Goal: Task Accomplishment & Management: Use online tool/utility

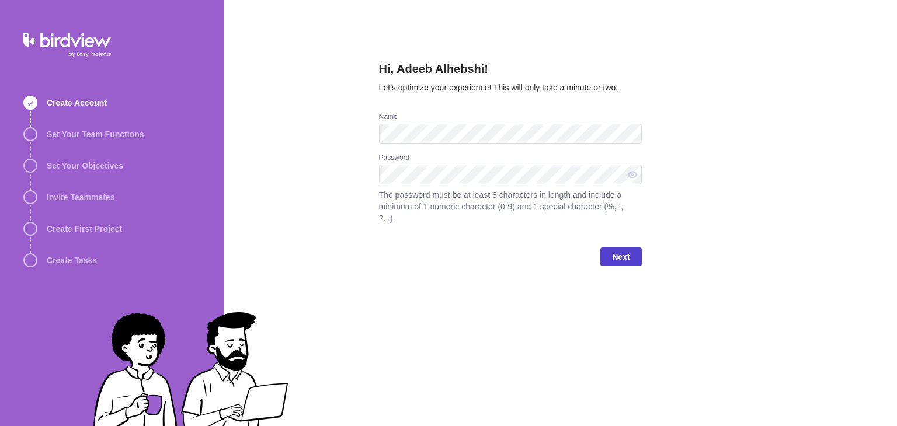
click at [615, 250] on span "Next" at bounding box center [621, 257] width 18 height 14
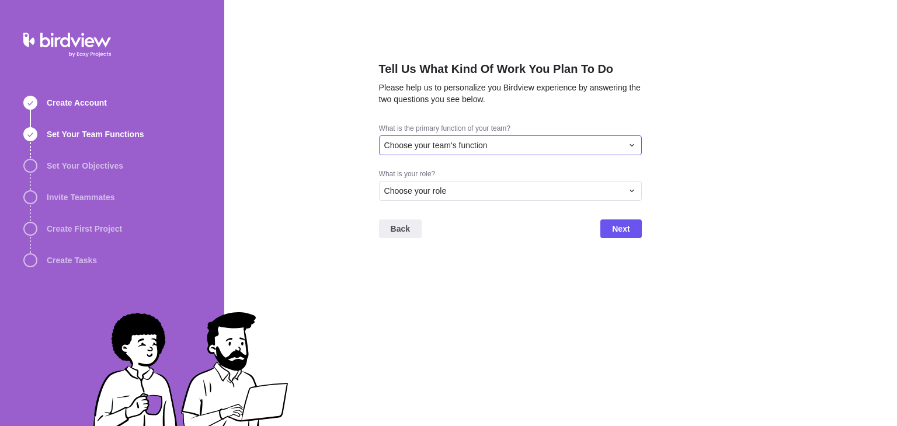
click at [459, 148] on span "Choose your team's function" at bounding box center [435, 146] width 103 height 12
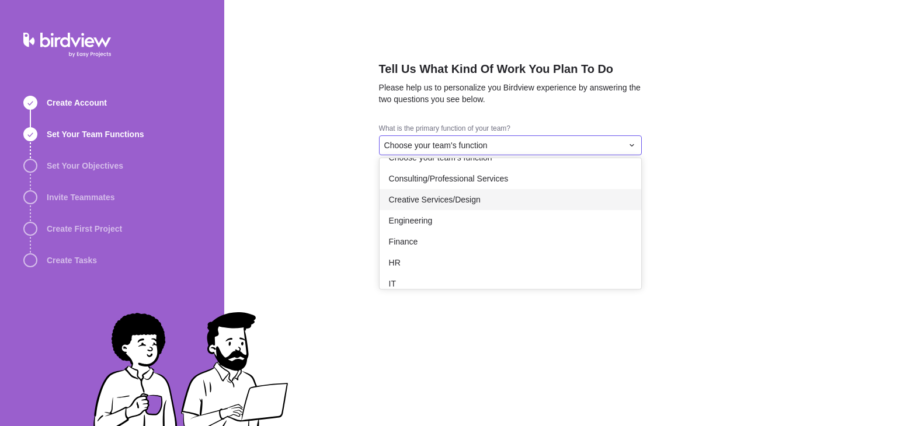
scroll to position [215, 0]
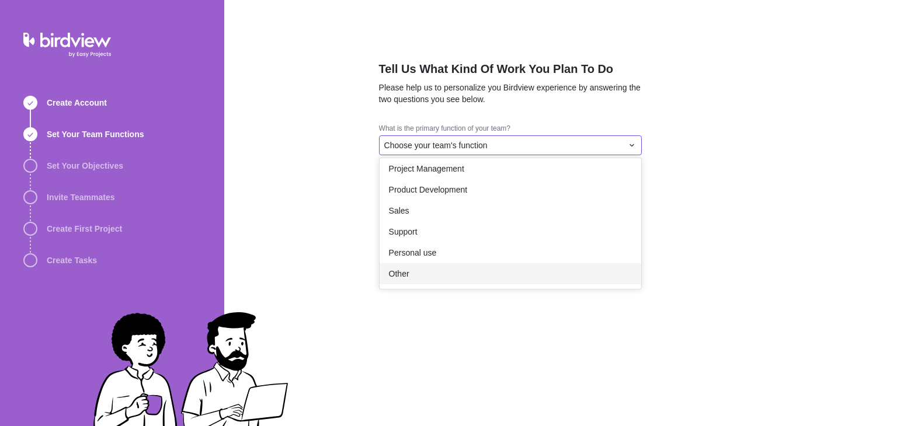
click at [420, 267] on div "Other" at bounding box center [511, 273] width 262 height 21
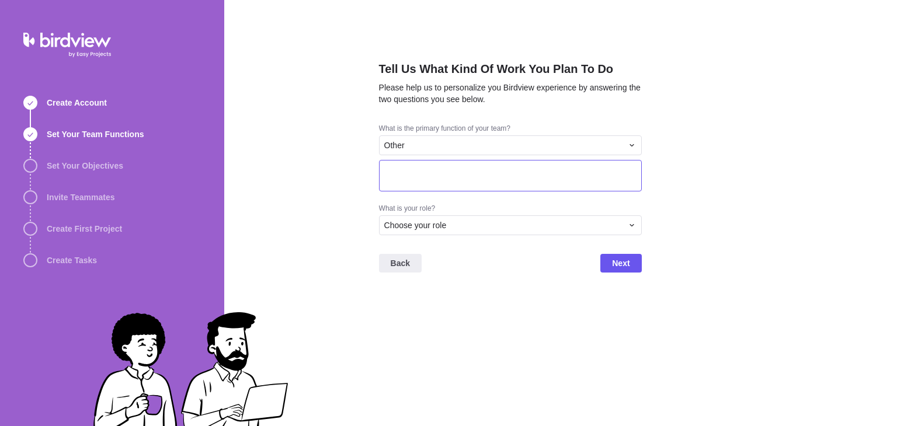
click at [480, 179] on textarea at bounding box center [510, 176] width 263 height 32
type textarea "Student"
click at [463, 226] on div "Choose your role" at bounding box center [503, 226] width 238 height 12
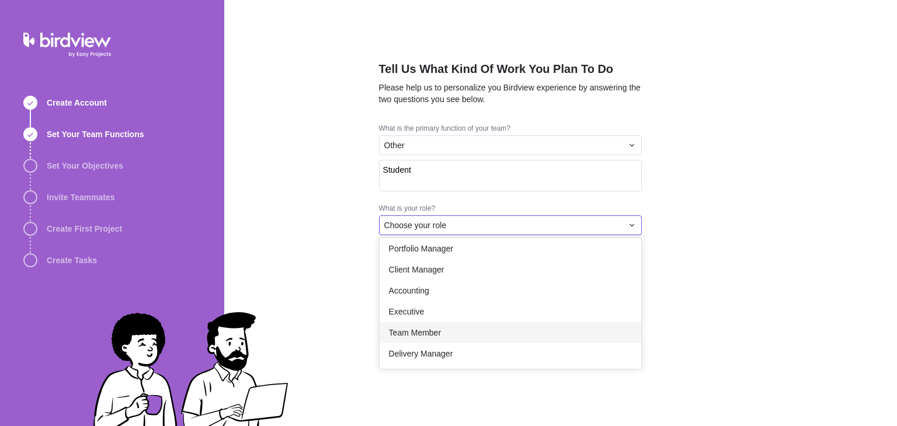
scroll to position [0, 0]
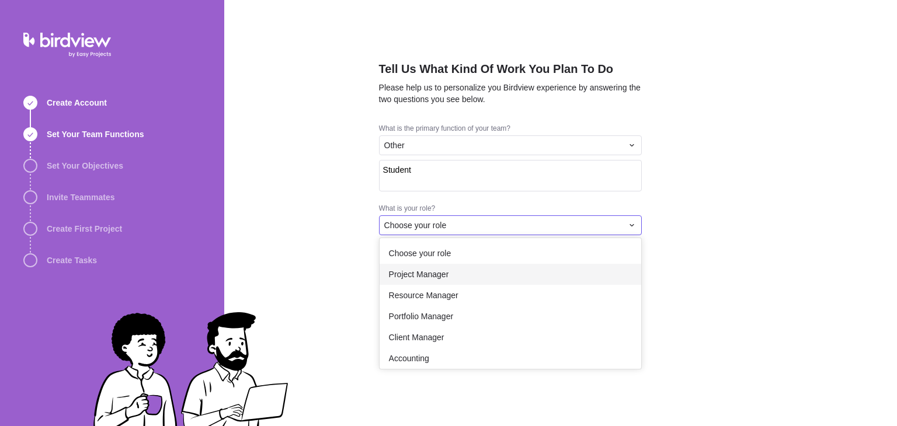
click at [471, 279] on div "Project Manager" at bounding box center [511, 274] width 262 height 21
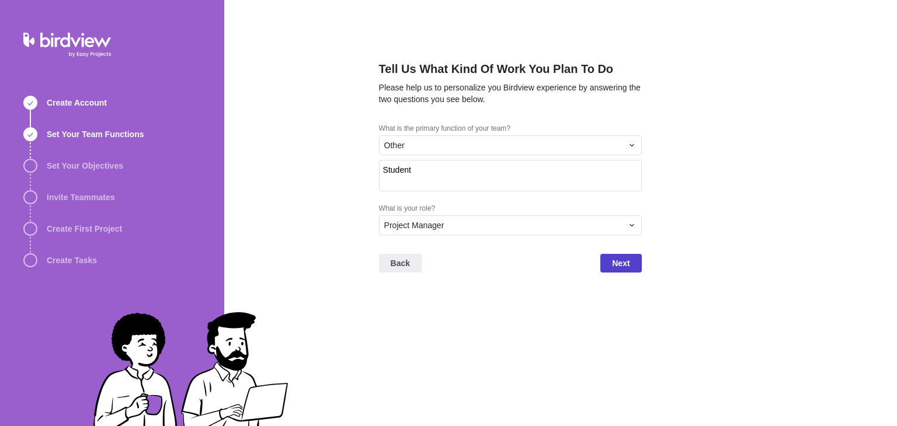
click at [626, 265] on span "Next" at bounding box center [621, 263] width 18 height 14
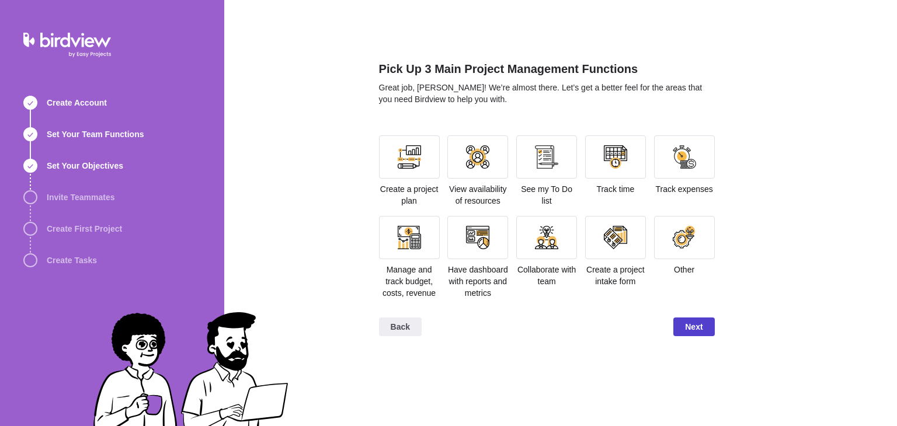
click at [693, 322] on span "Next" at bounding box center [694, 327] width 18 height 14
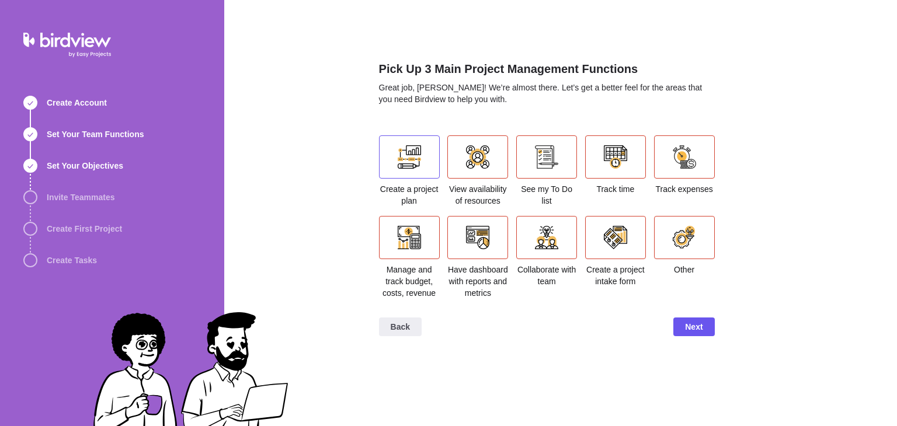
click at [430, 156] on div at bounding box center [409, 157] width 61 height 43
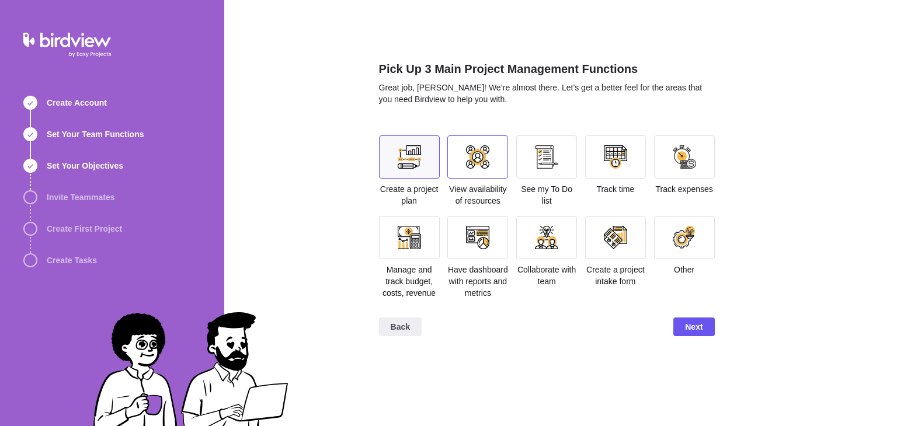
click at [487, 153] on div at bounding box center [477, 156] width 23 height 23
click at [529, 160] on div at bounding box center [546, 157] width 61 height 43
click at [627, 143] on div at bounding box center [615, 157] width 61 height 43
click at [533, 148] on div at bounding box center [546, 157] width 61 height 43
click at [496, 150] on div at bounding box center [478, 157] width 61 height 43
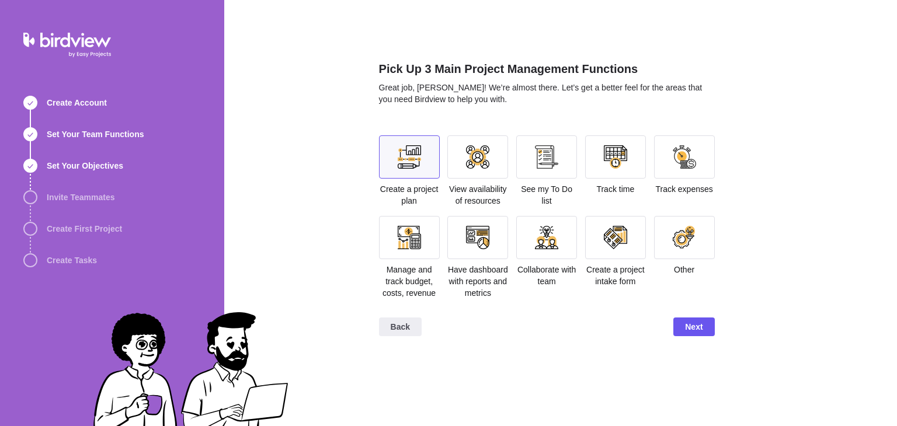
click at [395, 154] on div at bounding box center [409, 157] width 61 height 43
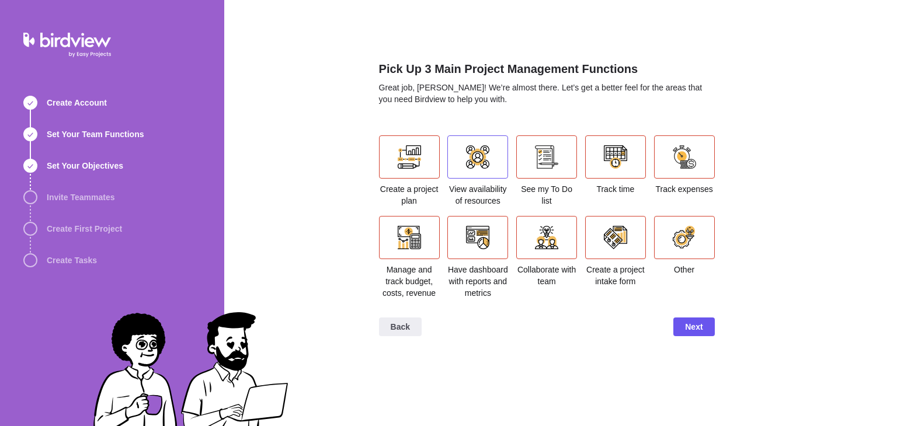
click at [480, 150] on div at bounding box center [477, 156] width 23 height 23
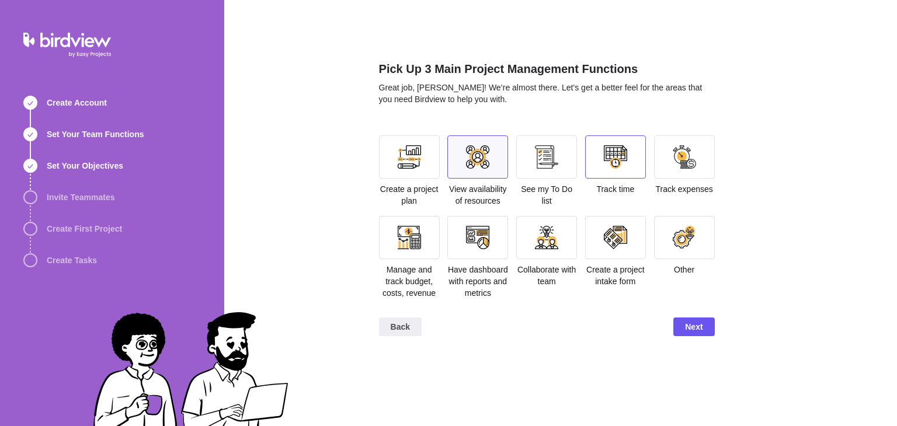
click at [612, 162] on div at bounding box center [615, 156] width 23 height 23
click at [404, 145] on div at bounding box center [409, 156] width 23 height 23
click at [693, 327] on span "Next" at bounding box center [694, 327] width 18 height 14
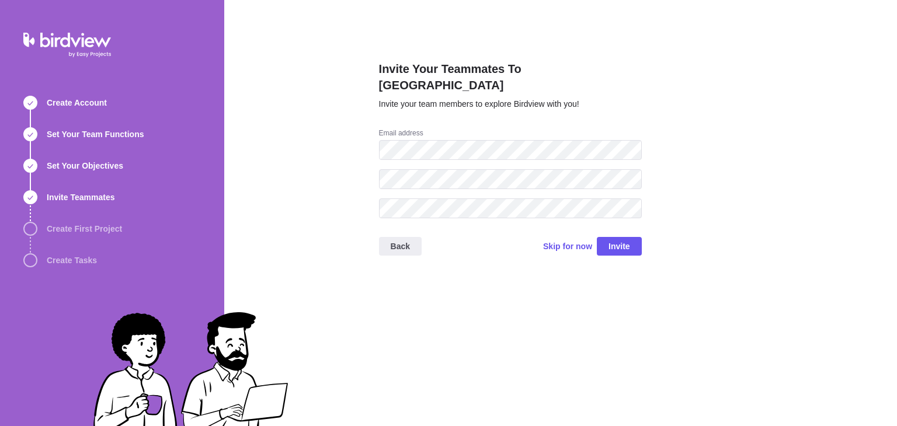
click at [424, 179] on div at bounding box center [510, 183] width 263 height 29
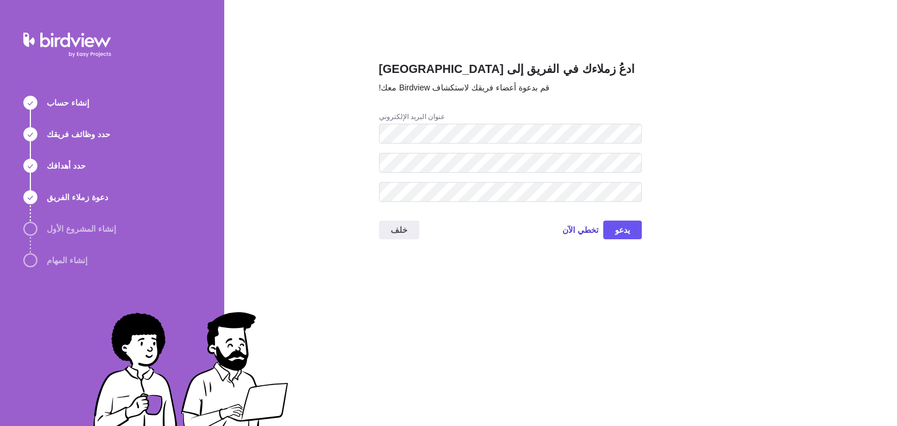
click at [586, 229] on font "تخطي الآن" at bounding box center [581, 230] width 36 height 9
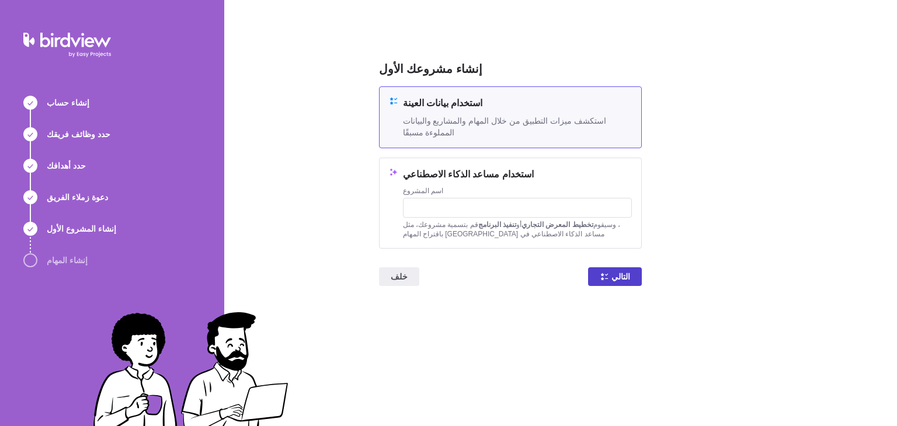
click at [619, 276] on font "التالي" at bounding box center [621, 276] width 19 height 9
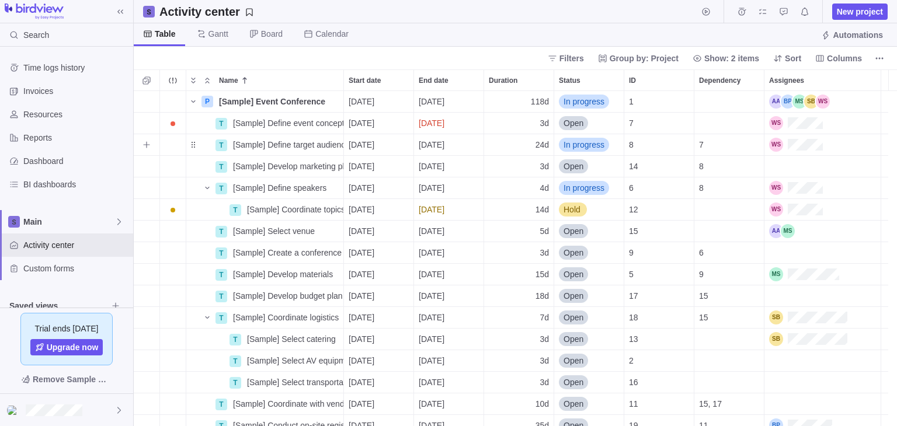
scroll to position [326, 755]
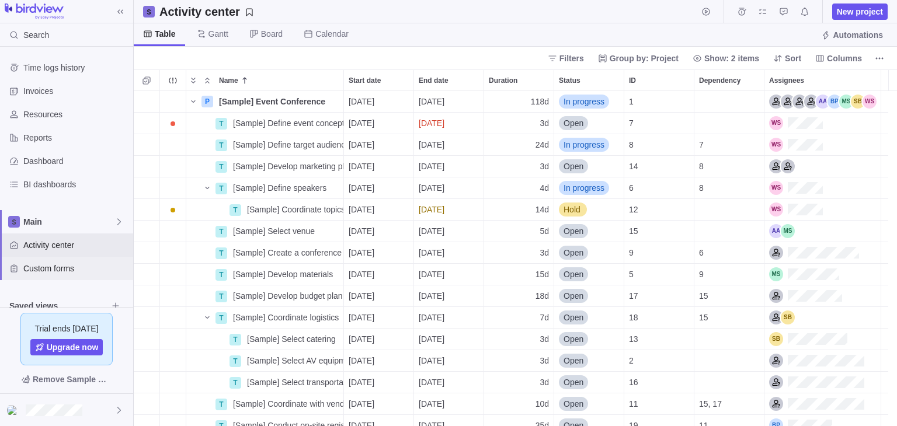
click at [100, 265] on span "Custom forms" at bounding box center [75, 269] width 105 height 12
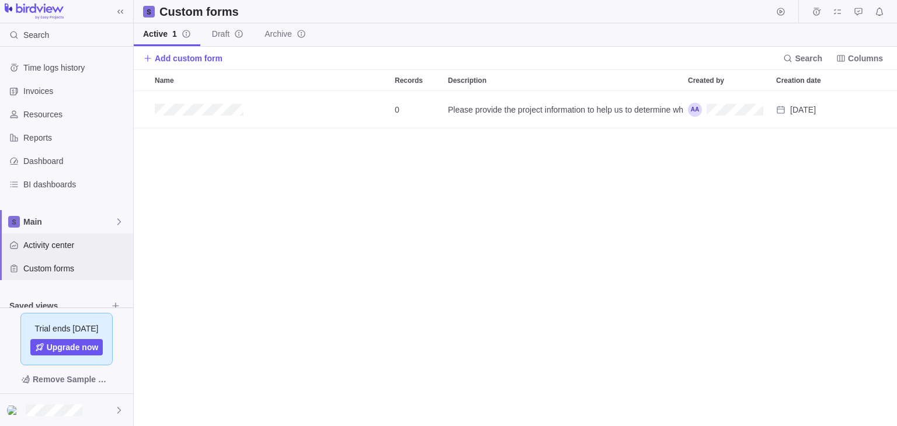
scroll to position [326, 755]
click at [84, 252] on div "Activity center" at bounding box center [66, 245] width 133 height 23
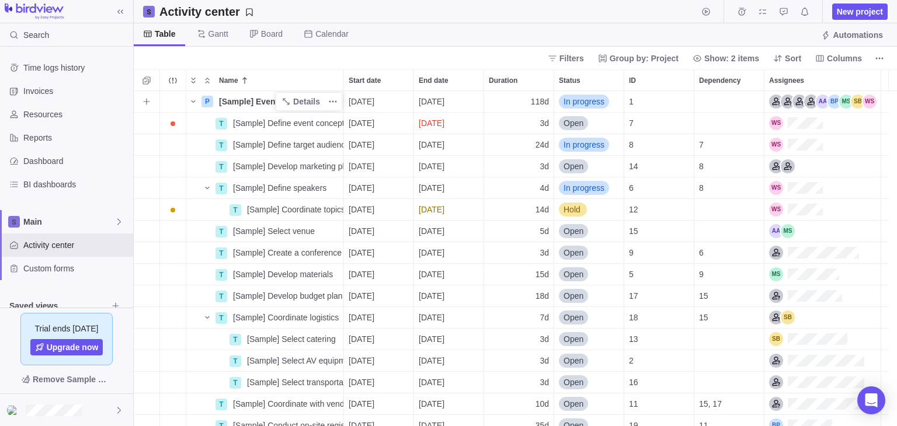
click at [256, 99] on span "[Sample] Event Conference" at bounding box center [272, 102] width 106 height 12
click at [185, 107] on div "P [Sample] Event Conference [DATE] [DATE] 118d In progress 1 T [Sample] Define …" at bounding box center [516, 258] width 764 height 335
click at [47, 70] on span "Time logs history" at bounding box center [75, 68] width 105 height 12
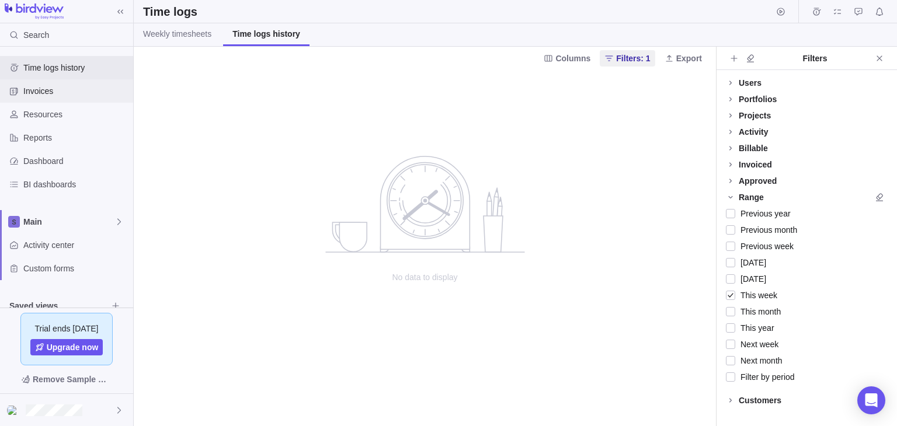
click at [49, 85] on span "Invoices" at bounding box center [75, 91] width 105 height 12
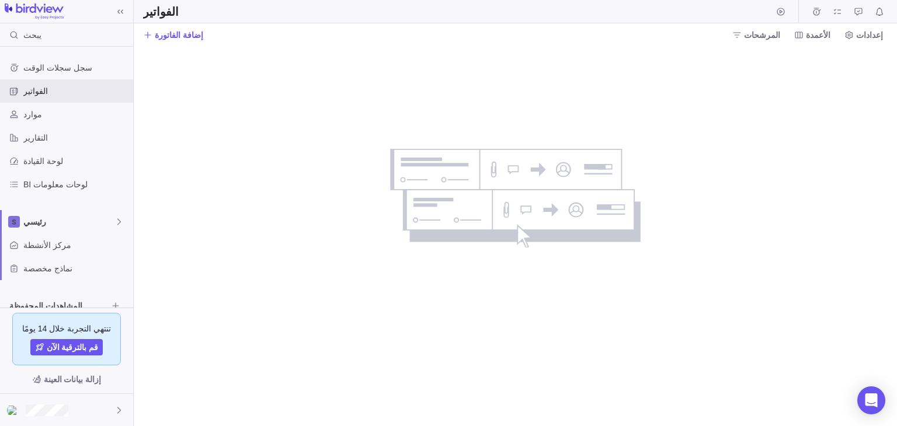
click at [203, 85] on div at bounding box center [516, 236] width 764 height 380
click at [68, 70] on font "سجل سجلات الوقت" at bounding box center [57, 67] width 69 height 9
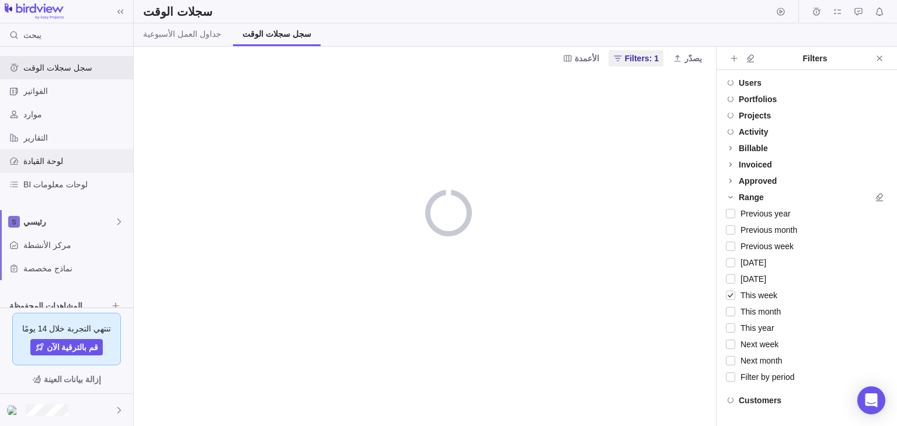
click at [65, 157] on span "لوحة القيادة" at bounding box center [75, 161] width 105 height 12
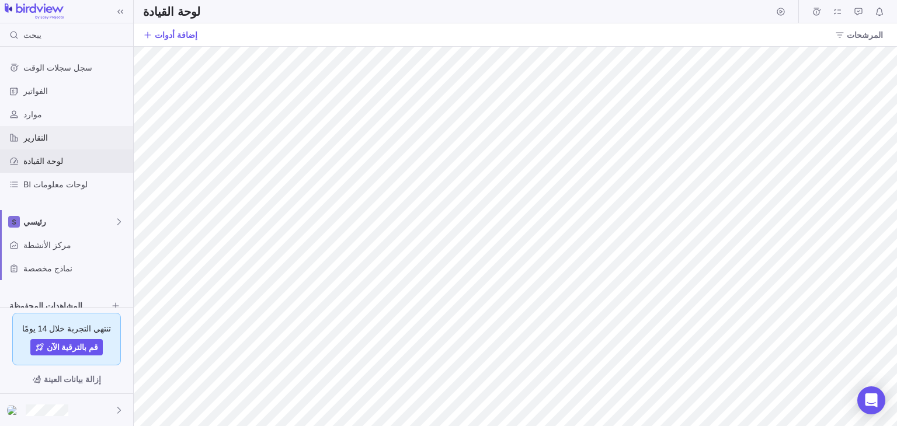
click at [56, 136] on span "التقارير" at bounding box center [75, 138] width 105 height 12
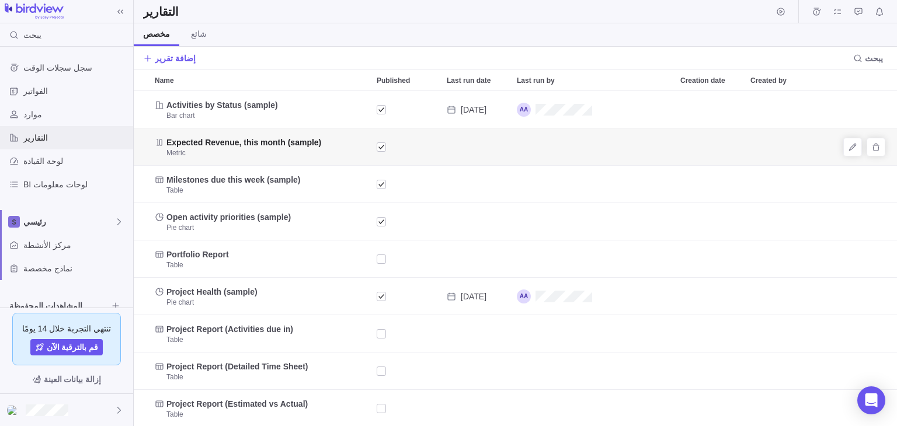
scroll to position [326, 755]
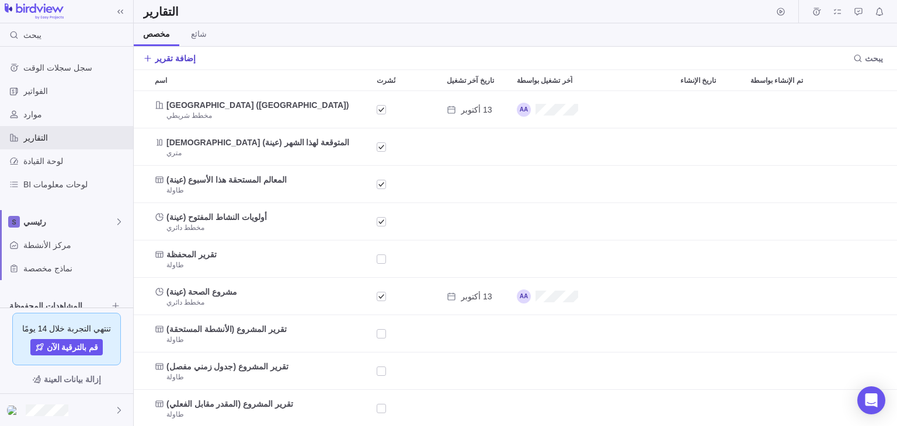
click at [183, 54] on font "إضافة تقرير" at bounding box center [175, 58] width 41 height 9
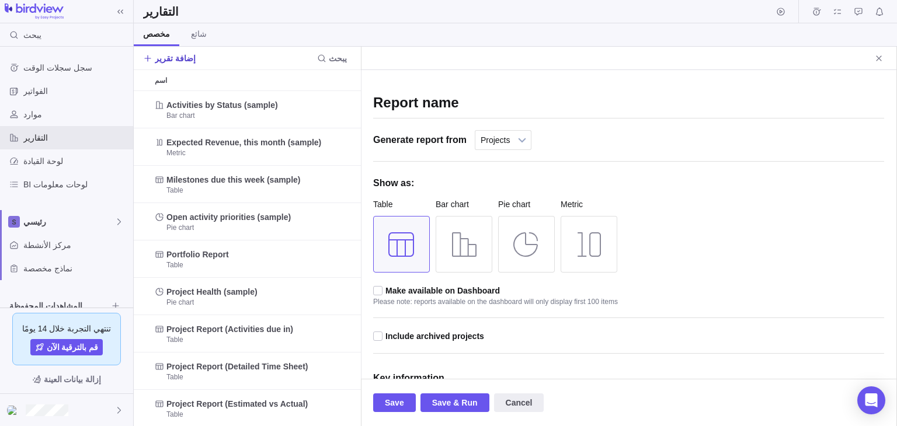
scroll to position [326, 218]
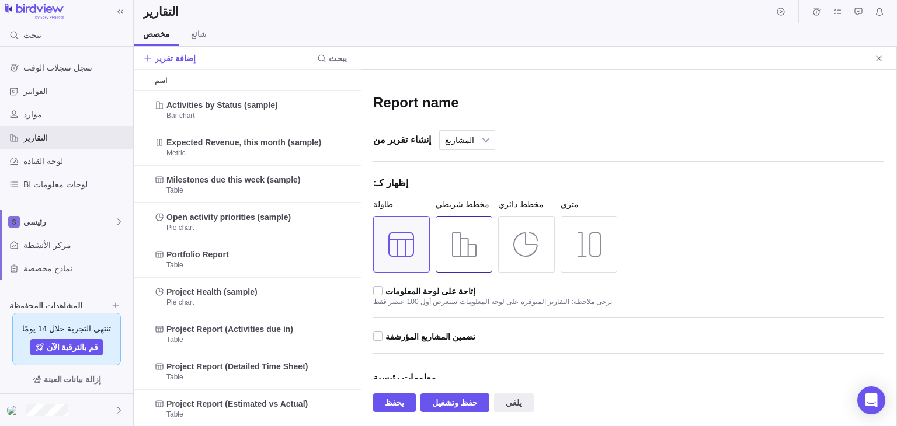
click at [470, 245] on div at bounding box center [464, 244] width 57 height 57
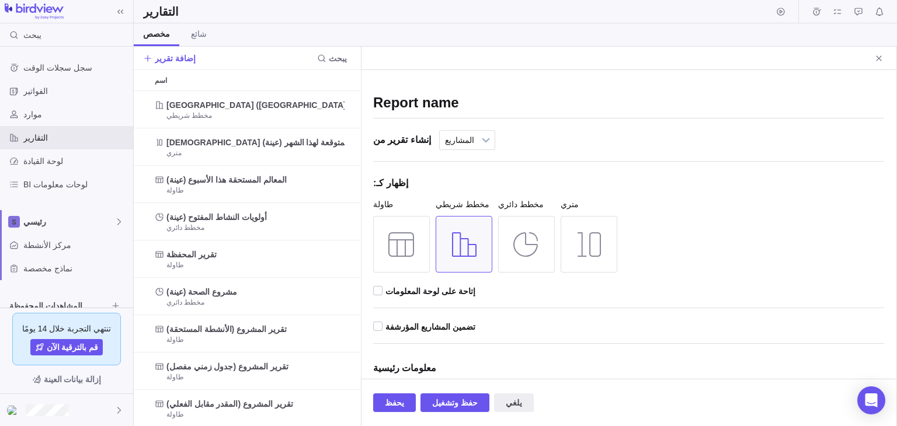
click at [459, 217] on div at bounding box center [464, 244] width 57 height 57
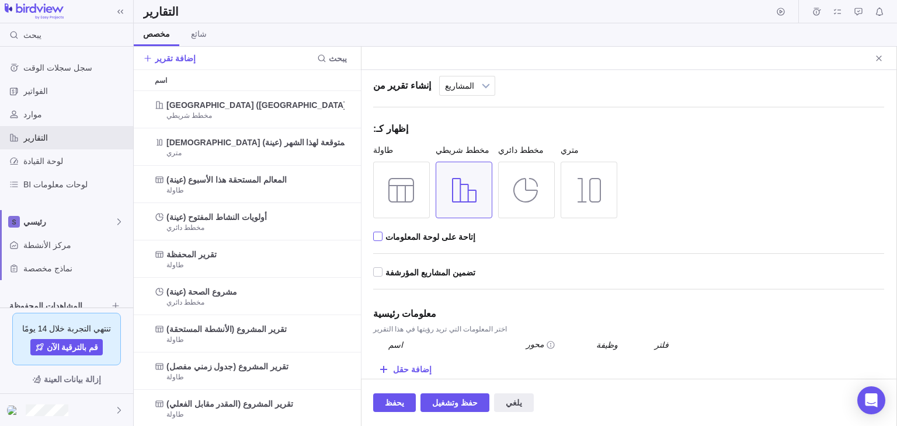
click at [379, 237] on div at bounding box center [378, 237] width 11 height 11
click at [0, 0] on input "checkbox" at bounding box center [0, 0] width 0 height 0
click at [379, 272] on div at bounding box center [378, 273] width 11 height 11
click at [0, 0] on input "checkbox" at bounding box center [0, 0] width 0 height 0
click at [435, 400] on font "حفظ وتشغيل" at bounding box center [455, 402] width 46 height 9
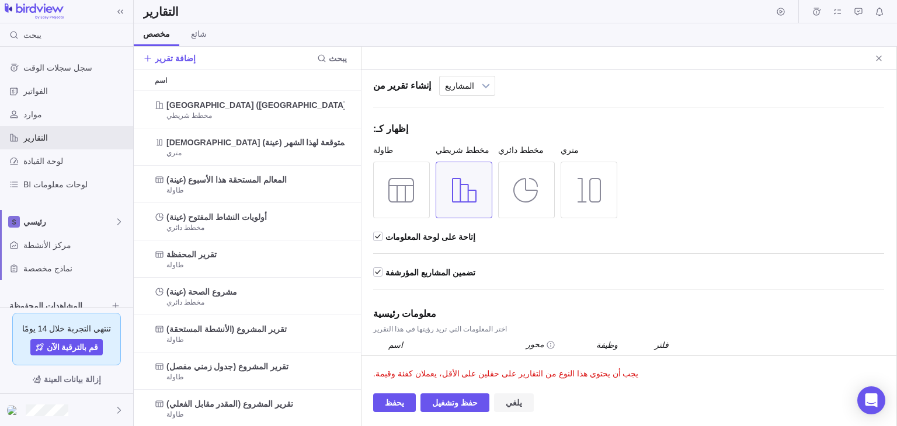
click at [514, 400] on font "يلغي" at bounding box center [514, 402] width 16 height 9
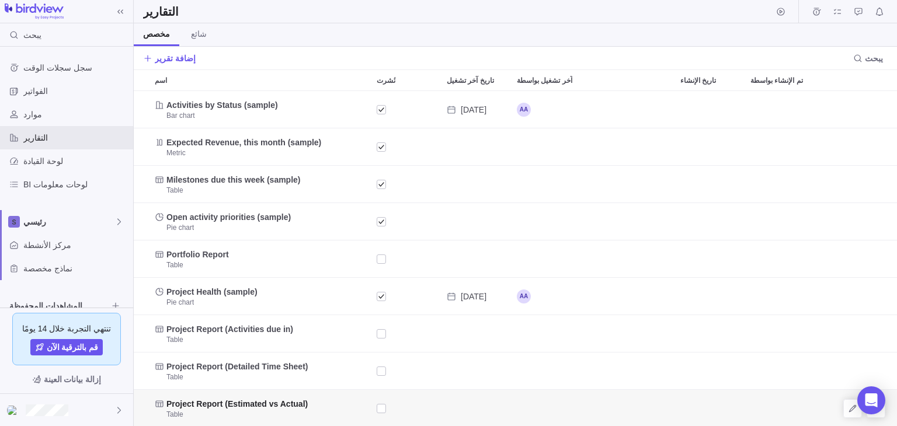
scroll to position [326, 755]
